Goal: Entertainment & Leisure: Consume media (video, audio)

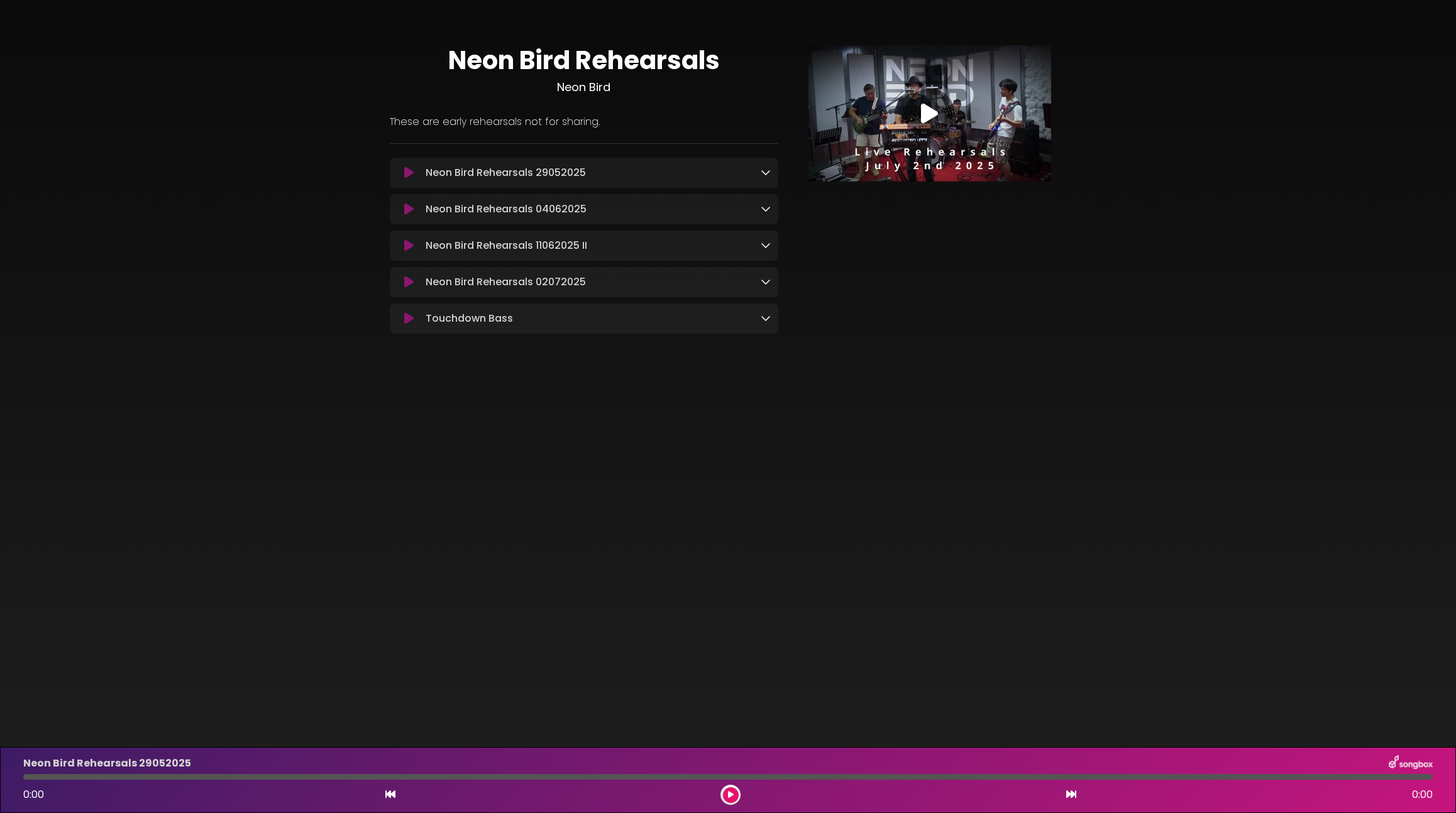
click at [950, 103] on div at bounding box center [929, 114] width 50 height 50
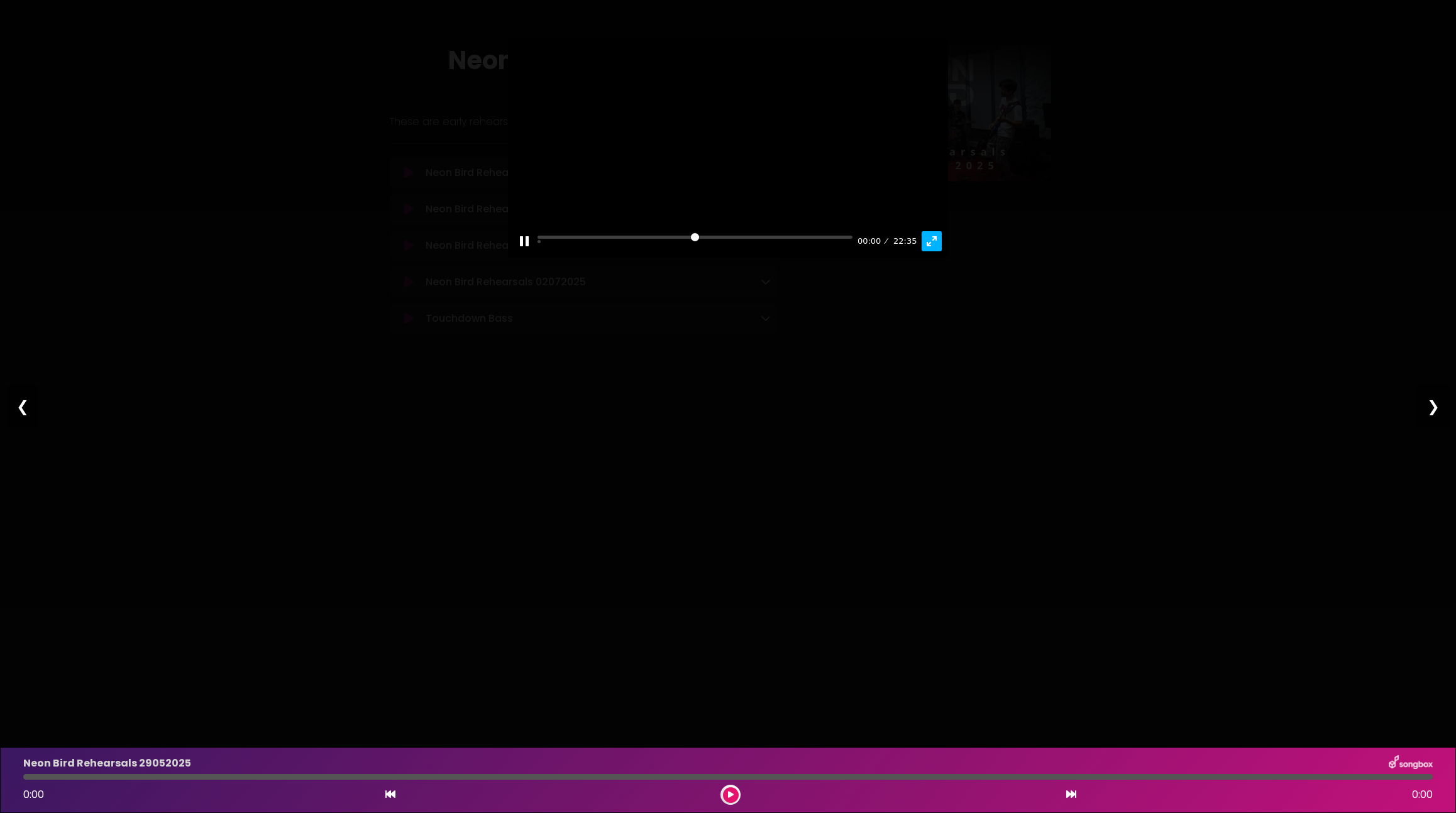
click at [927, 251] on button "Exit fullscreen Enter fullscreen" at bounding box center [932, 241] width 20 height 20
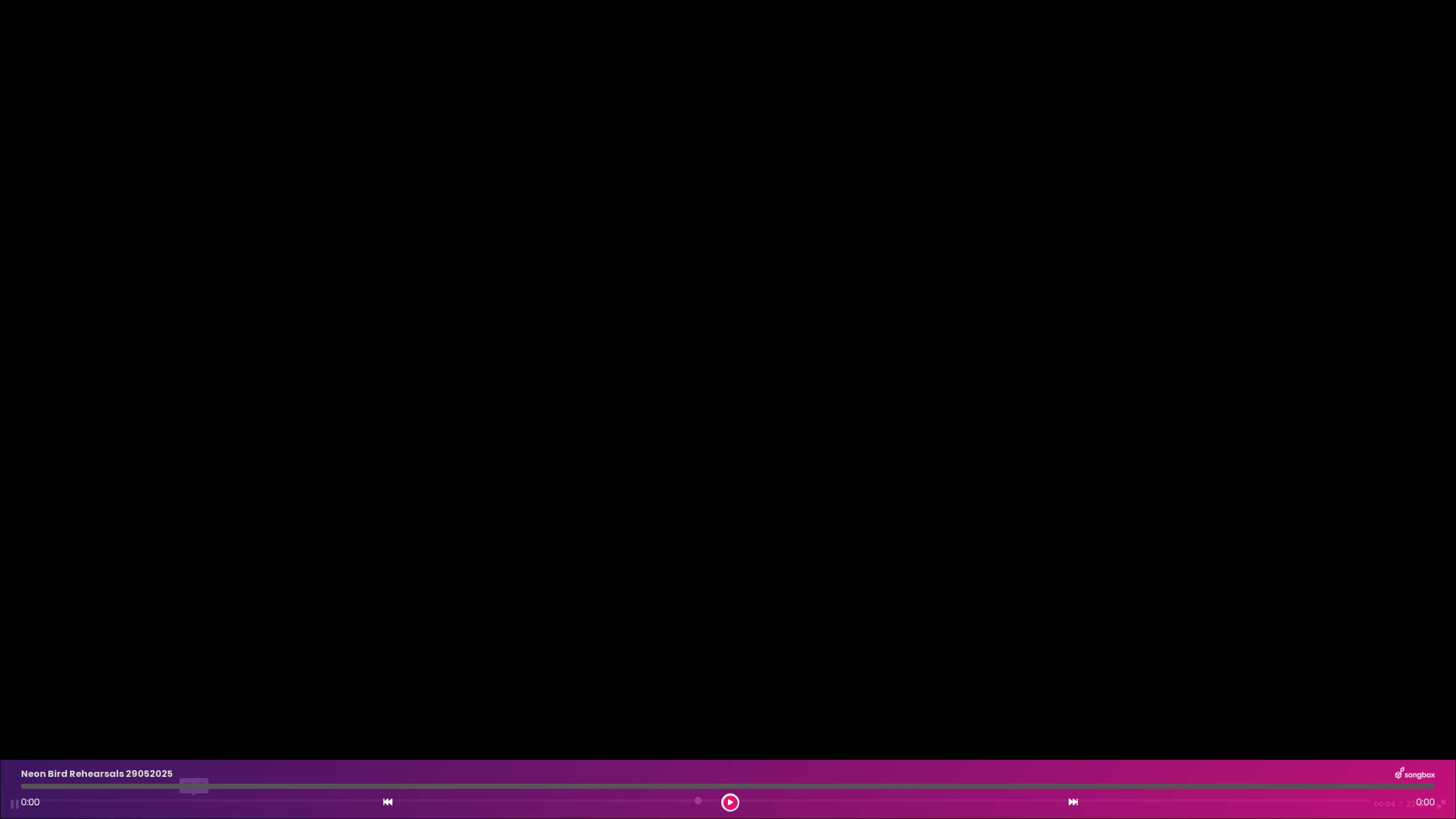
click at [194, 735] on input "Seek" at bounding box center [698, 804] width 1343 height 10
click at [987, 735] on input "Seek" at bounding box center [698, 804] width 1343 height 10
click at [1133, 735] on div "Pause Play % buffered 18:49 16:13 22:35 Exit fullscreen Enter fullscreen" at bounding box center [728, 797] width 1456 height 44
click at [1144, 735] on input "Seek" at bounding box center [698, 804] width 1343 height 10
click at [1118, 735] on input "Seek" at bounding box center [698, 804] width 1343 height 10
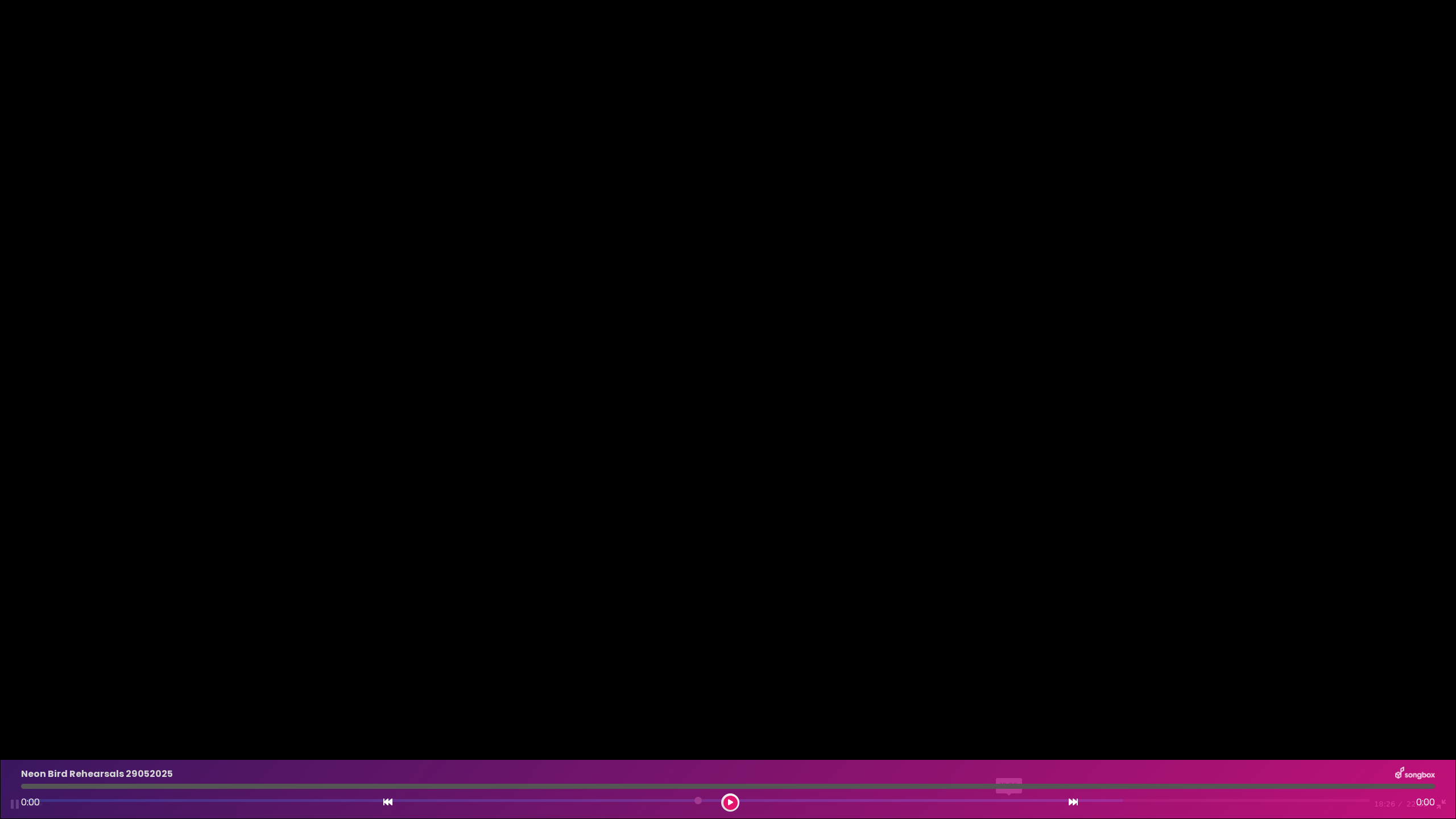
click at [1010, 735] on input "Seek" at bounding box center [698, 804] width 1343 height 10
click at [1022, 735] on input "Seek" at bounding box center [698, 804] width 1343 height 10
click at [1278, 735] on input "Seek" at bounding box center [698, 804] width 1343 height 10
click at [1296, 735] on input "Seek" at bounding box center [698, 804] width 1343 height 10
click at [1193, 427] on div at bounding box center [728, 409] width 1456 height 819
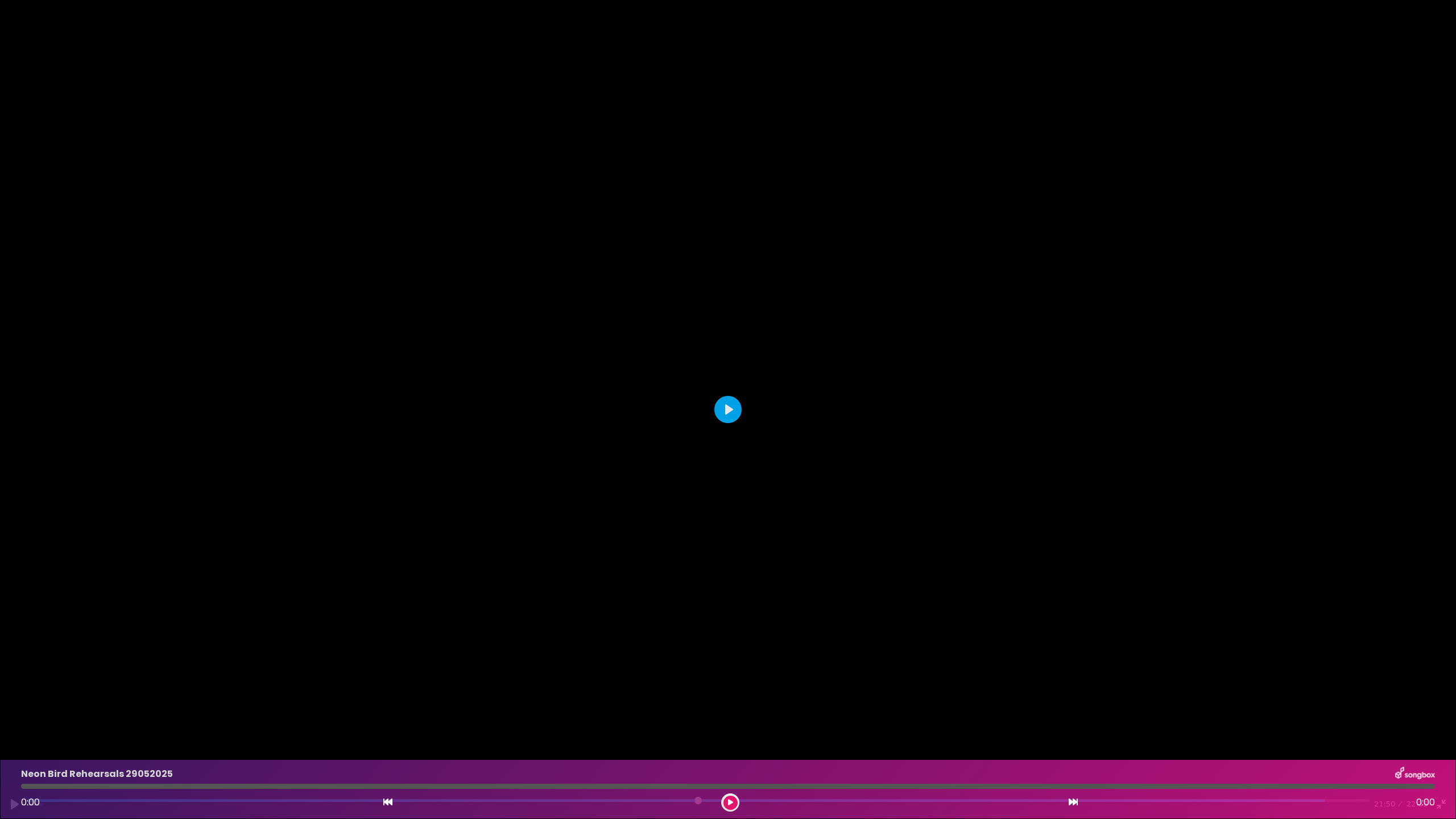
click at [1193, 427] on div at bounding box center [728, 409] width 1456 height 819
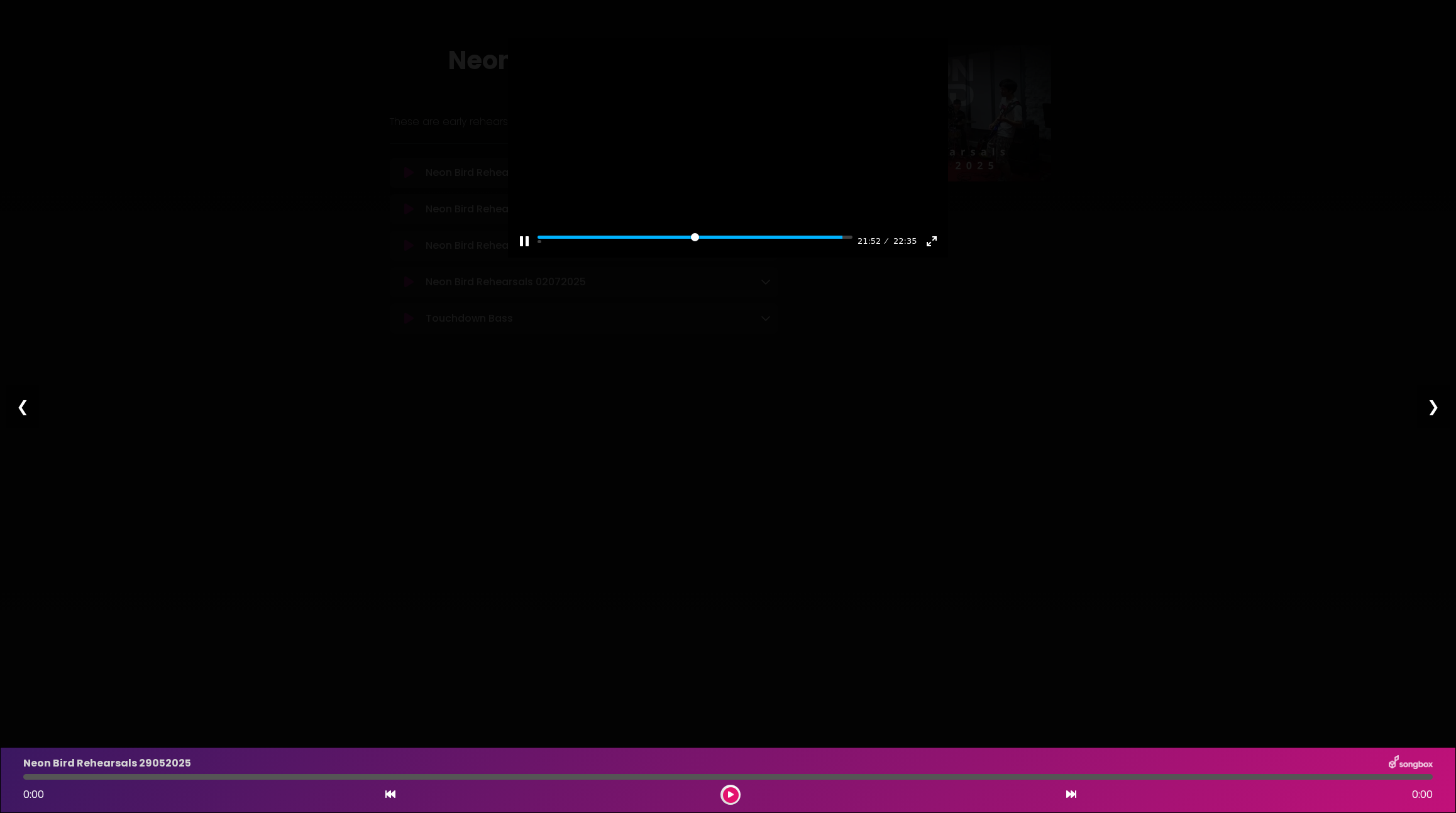
click at [684, 177] on div at bounding box center [728, 148] width 440 height 220
type input "*****"
